Goal: Information Seeking & Learning: Learn about a topic

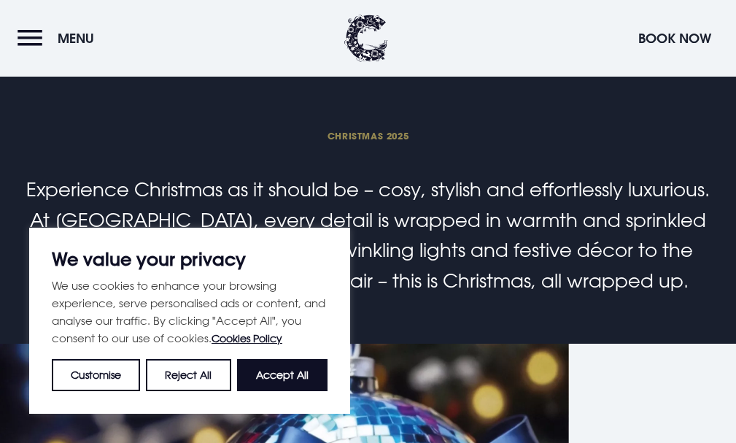
scroll to position [584, 0]
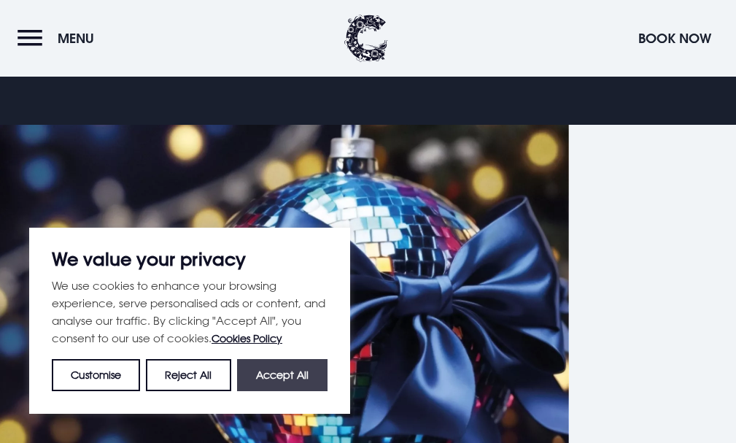
click at [275, 372] on button "Accept All" at bounding box center [282, 375] width 90 height 32
checkbox input "true"
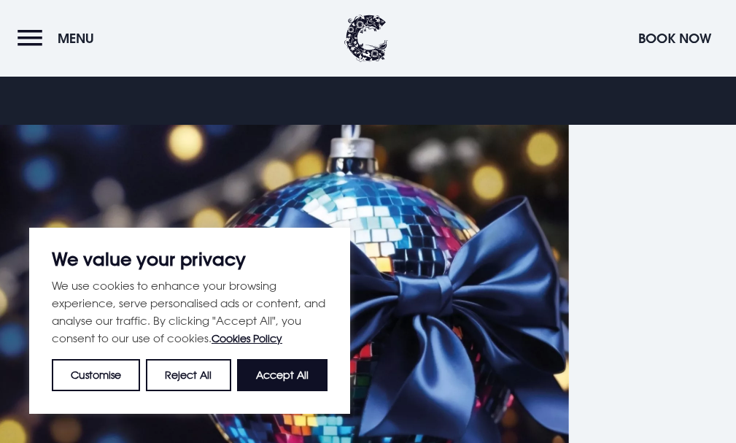
checkbox input "true"
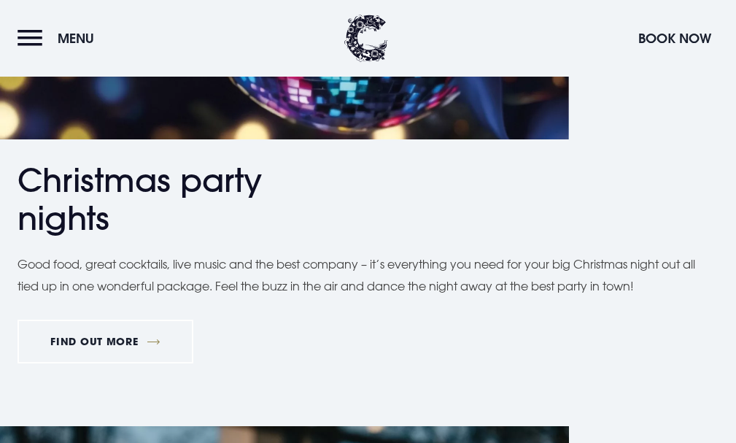
scroll to position [802, 0]
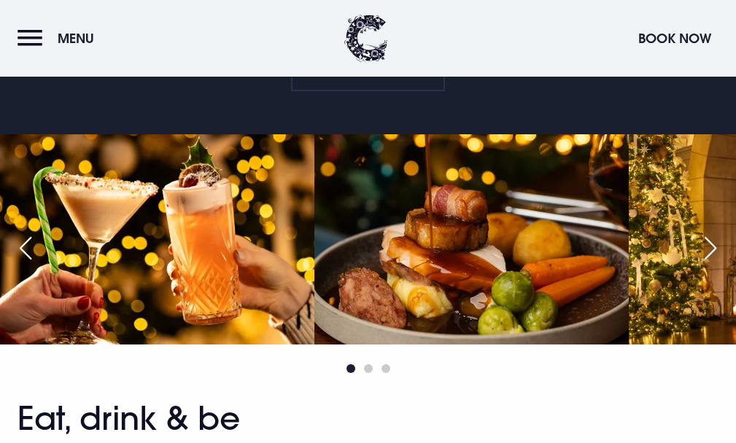
scroll to position [802, 0]
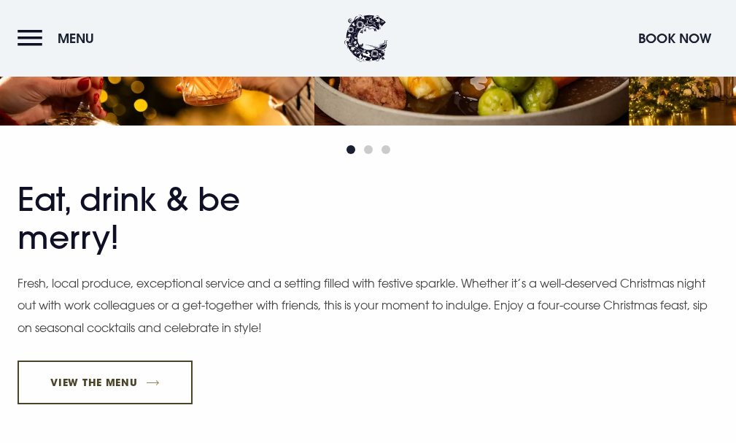
click at [166, 360] on link "View The Menu" at bounding box center [105, 382] width 175 height 44
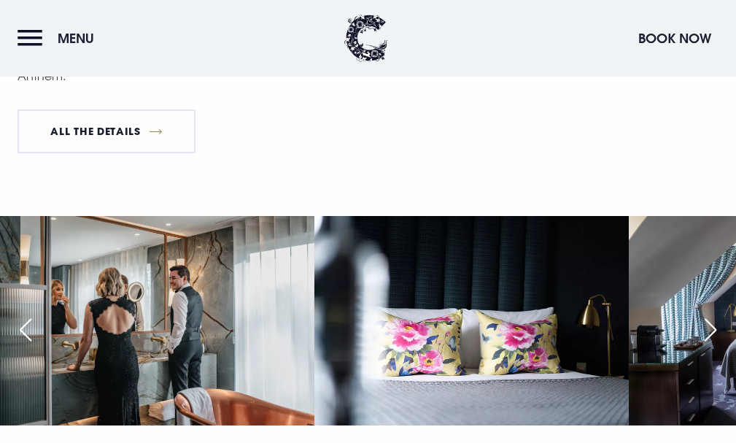
scroll to position [1313, 0]
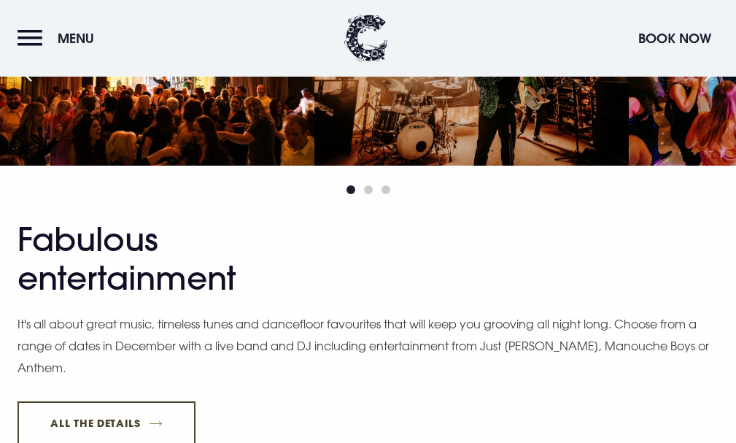
click at [195, 401] on link "All The Details" at bounding box center [107, 423] width 178 height 44
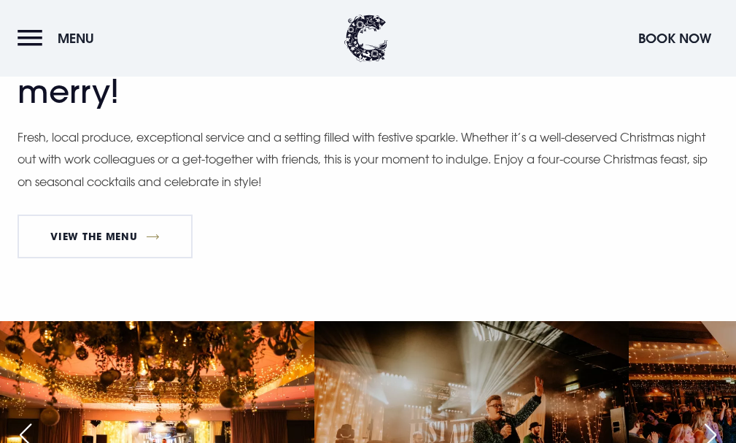
scroll to position [1240, 0]
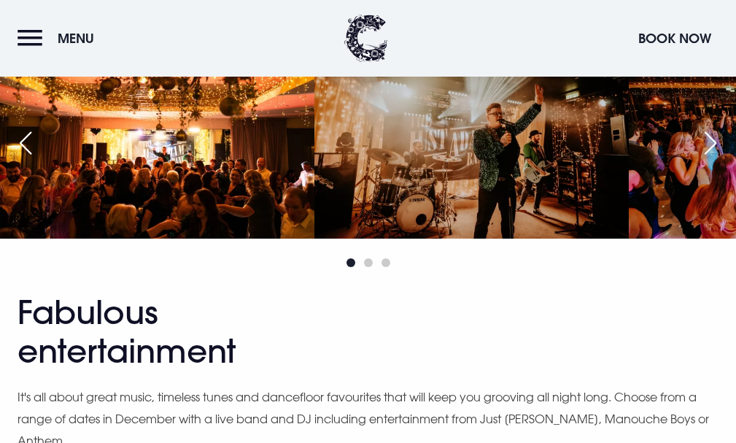
click at [79, 26] on button "Menu" at bounding box center [60, 38] width 84 height 31
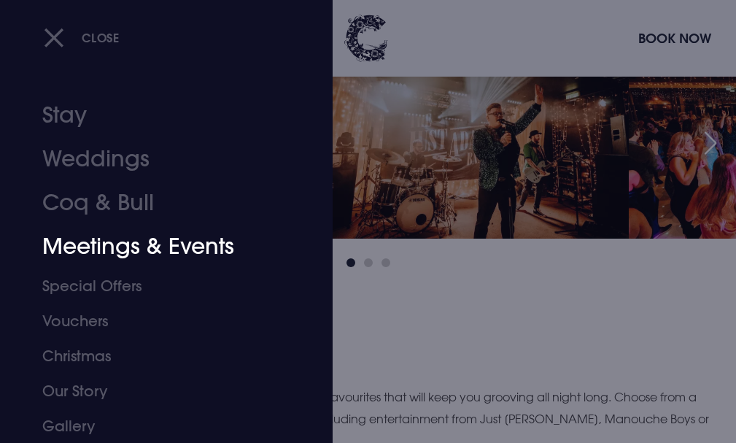
scroll to position [106, 0]
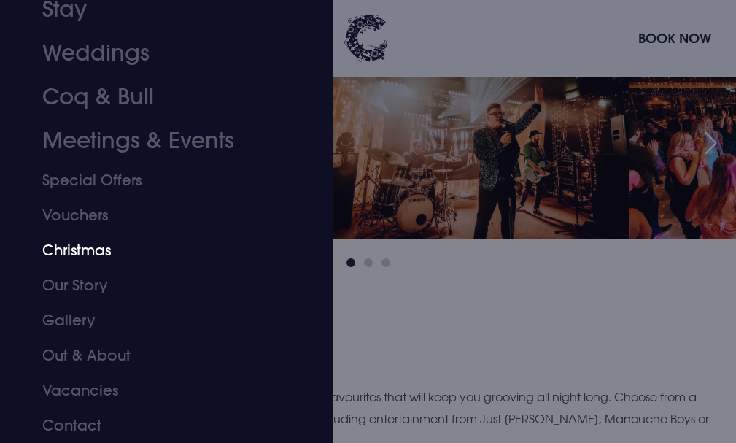
click at [145, 265] on link "Christmas" at bounding box center [157, 250] width 230 height 35
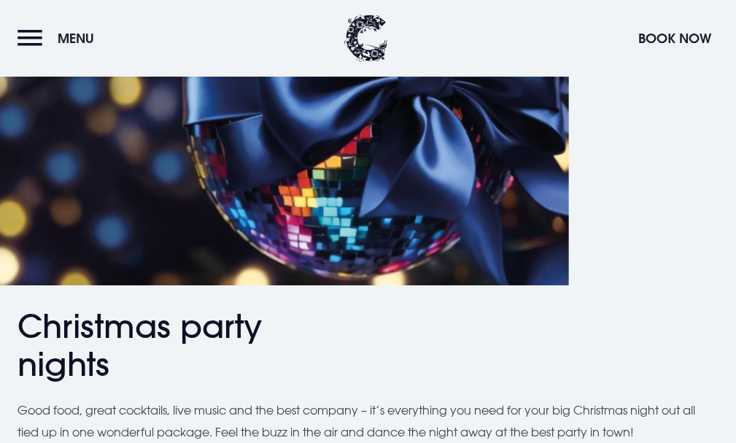
scroll to position [1094, 0]
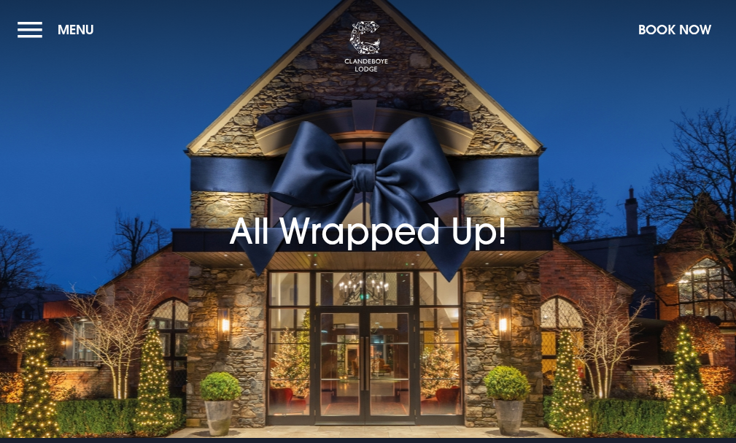
click at [71, 26] on button "Menu" at bounding box center [60, 29] width 84 height 31
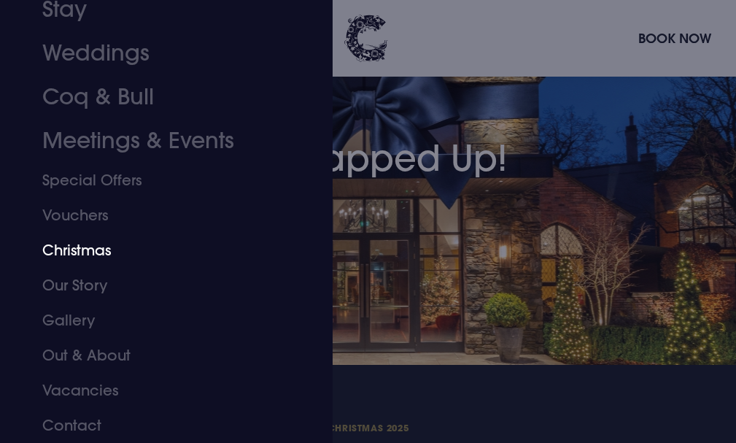
scroll to position [146, 0]
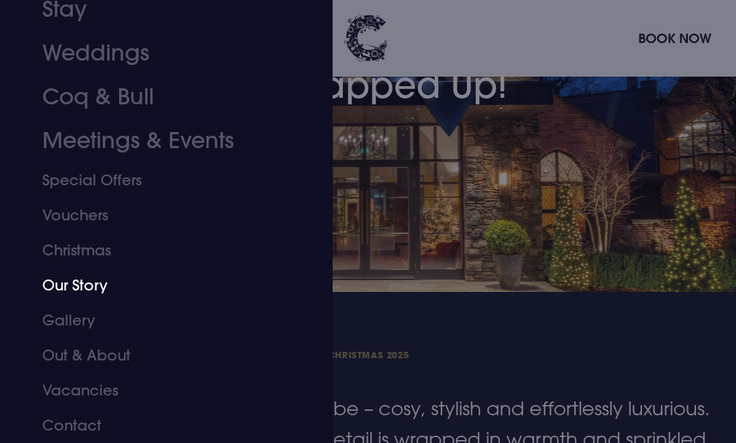
click at [142, 290] on link "Our Story" at bounding box center [157, 285] width 230 height 35
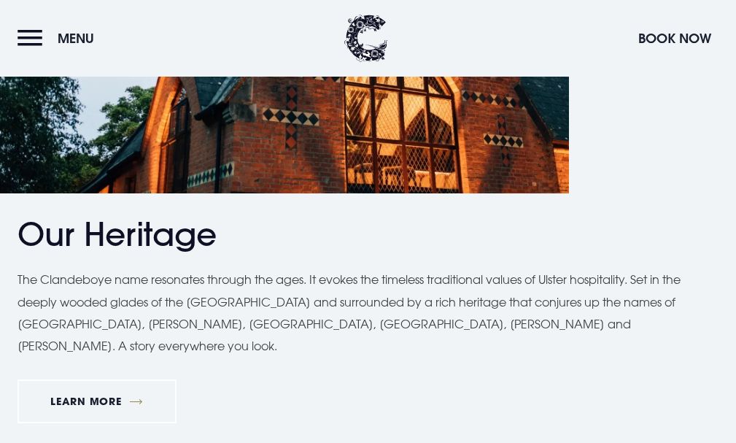
scroll to position [1240, 0]
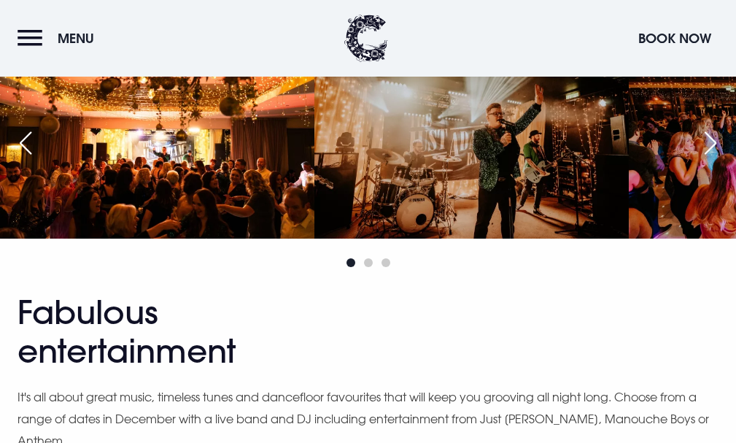
scroll to position [1240, 0]
